Goal: Information Seeking & Learning: Compare options

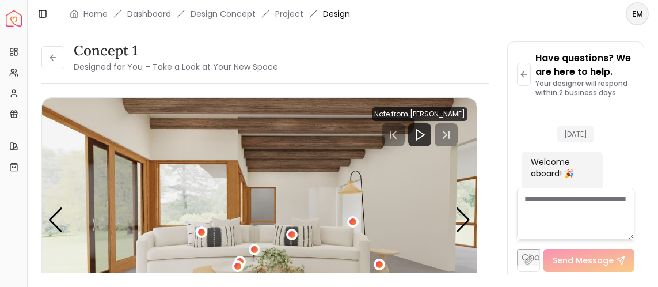
scroll to position [1657, 0]
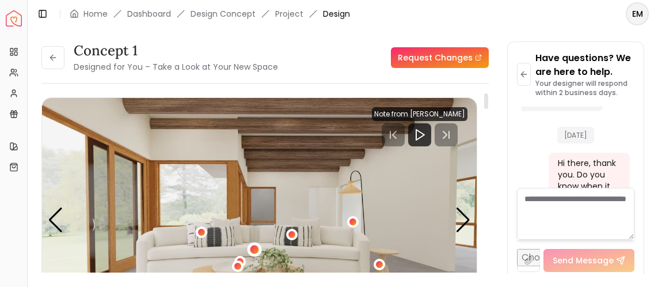
click at [255, 246] on div "1 / 5" at bounding box center [254, 249] width 9 height 9
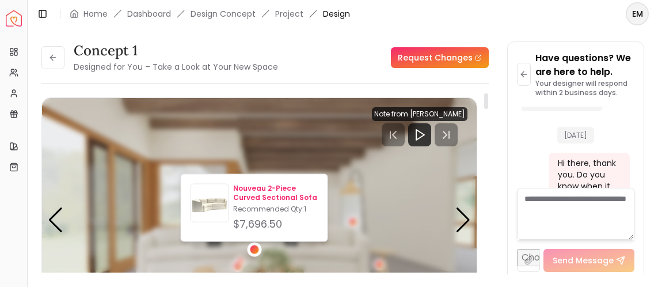
click at [266, 194] on p "Nouveau 2-Piece Curved Sectional Sofa" at bounding box center [275, 193] width 85 height 18
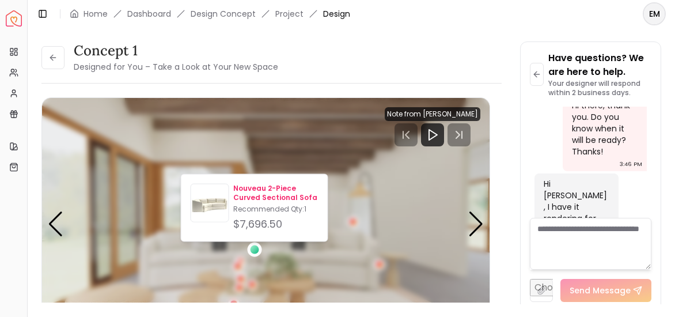
scroll to position [1602, 0]
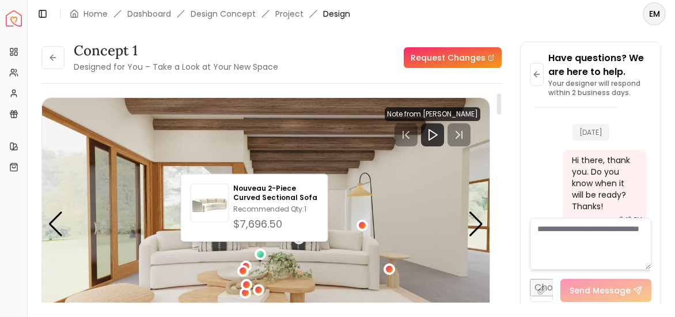
click at [410, 265] on img "1 / 5" at bounding box center [265, 224] width 447 height 252
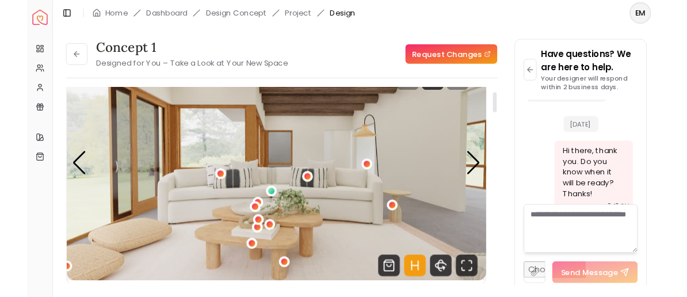
scroll to position [85, 0]
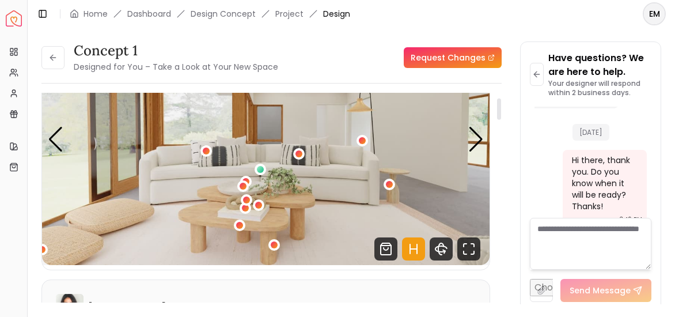
drag, startPoint x: 499, startPoint y: 104, endPoint x: 498, endPoint y: 112, distance: 8.7
click at [498, 112] on div at bounding box center [499, 108] width 4 height 21
click at [238, 224] on div "1 / 5" at bounding box center [239, 225] width 9 height 9
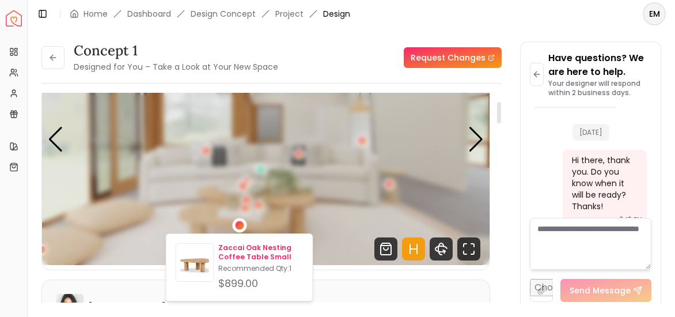
click at [248, 252] on p "Zaccai Oak Nesting Coffee Table Small" at bounding box center [260, 252] width 85 height 18
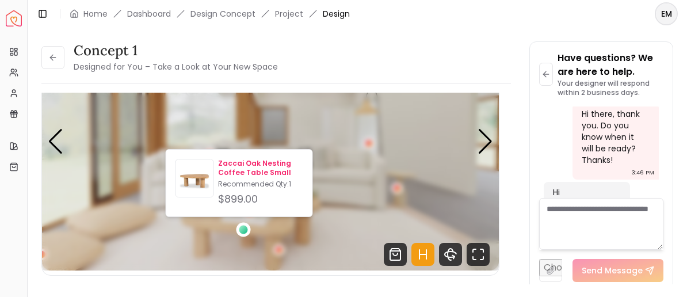
scroll to position [1576, 0]
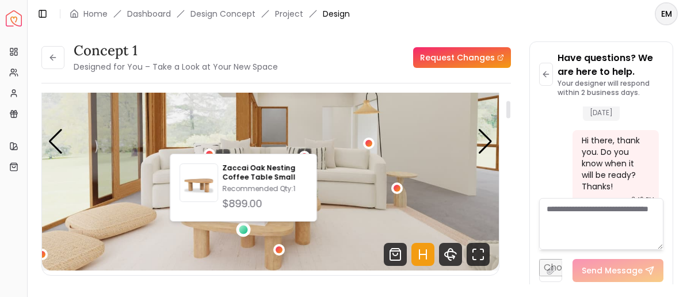
click at [398, 204] on img "1 / 5" at bounding box center [270, 141] width 457 height 257
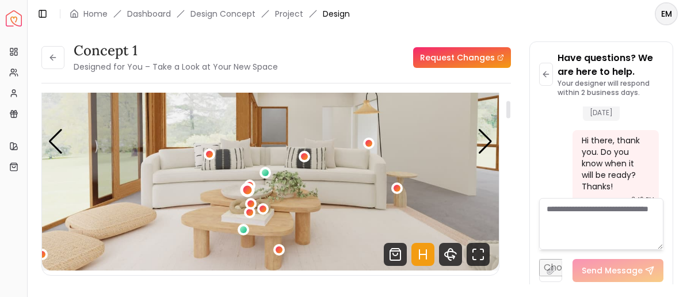
click at [248, 186] on div "1 / 5" at bounding box center [248, 189] width 9 height 9
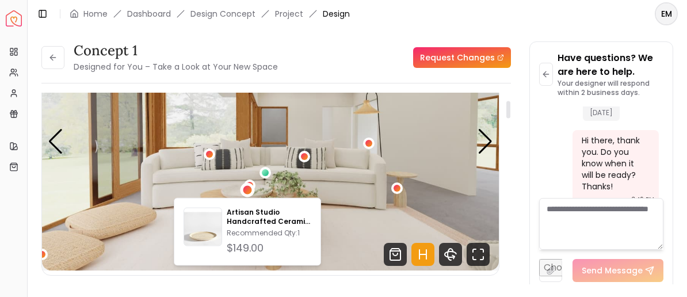
click at [358, 226] on img "1 / 5" at bounding box center [270, 141] width 457 height 257
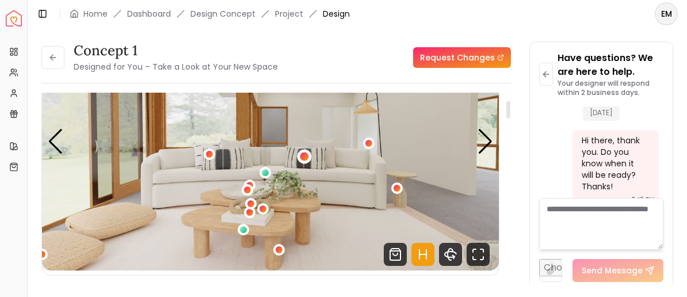
click at [302, 155] on div "1 / 5" at bounding box center [305, 157] width 9 height 9
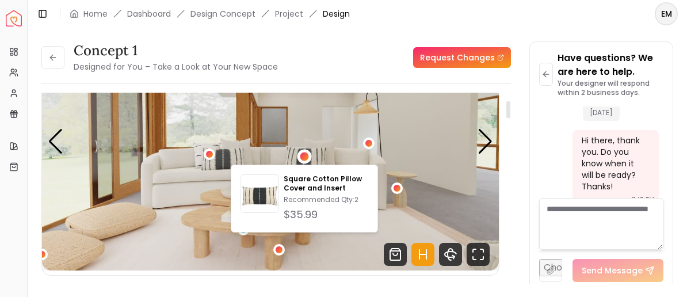
click at [401, 219] on img "1 / 5" at bounding box center [270, 141] width 457 height 257
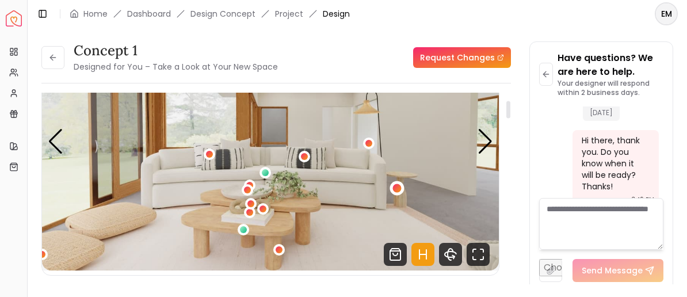
click at [394, 187] on div "1 / 5" at bounding box center [397, 188] width 9 height 9
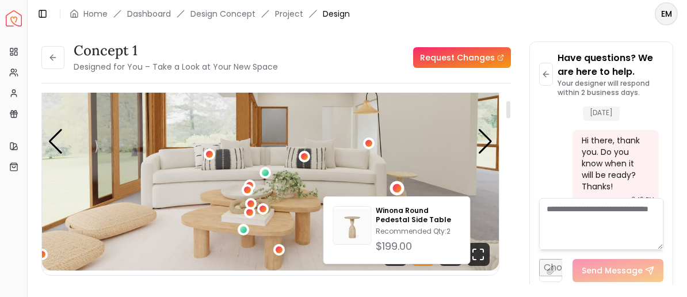
click at [135, 234] on img "1 / 5" at bounding box center [270, 141] width 457 height 257
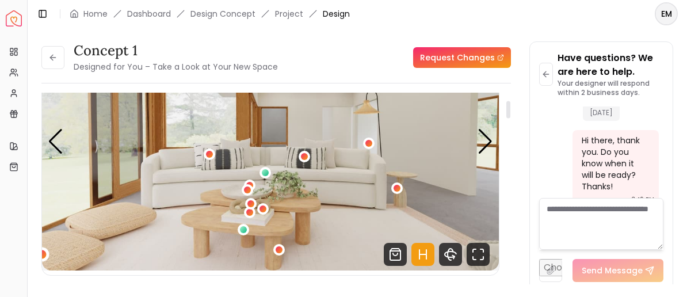
click at [44, 252] on div "1 / 5" at bounding box center [42, 254] width 9 height 9
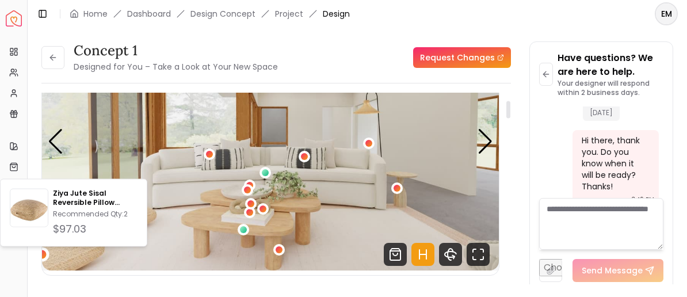
click at [332, 248] on img "1 / 5" at bounding box center [270, 141] width 457 height 257
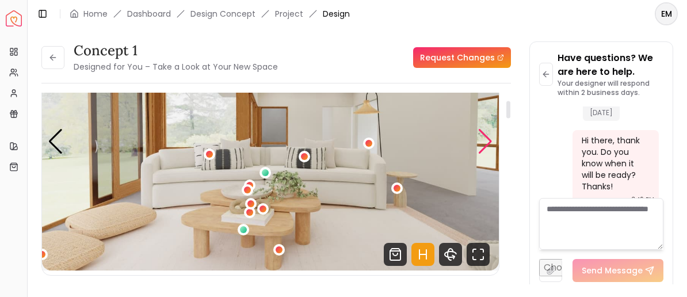
click at [482, 141] on div "Next slide" at bounding box center [486, 141] width 16 height 25
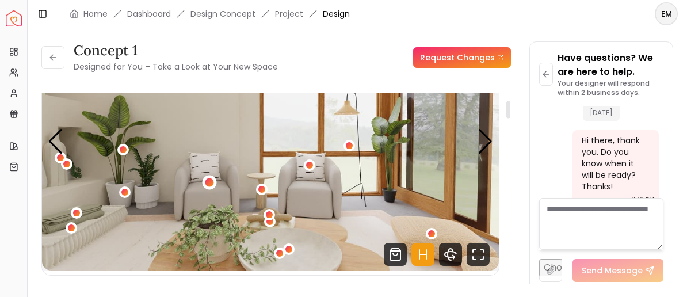
click at [206, 181] on div "2 / 5" at bounding box center [209, 182] width 9 height 9
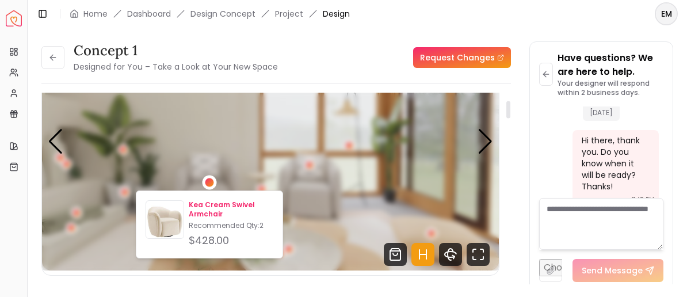
click at [206, 206] on p "Kea Cream Swivel Armchair" at bounding box center [231, 209] width 85 height 18
